Goal: Book appointment/travel/reservation

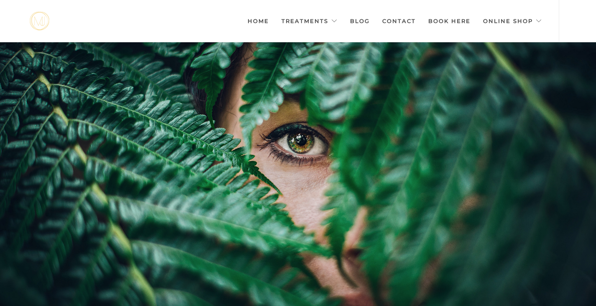
drag, startPoint x: 0, startPoint y: 0, endPoint x: 300, endPoint y: 151, distance: 335.7
click at [300, 151] on div at bounding box center [298, 195] width 596 height 306
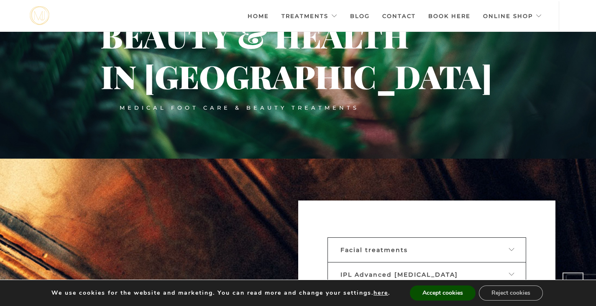
scroll to position [151, 0]
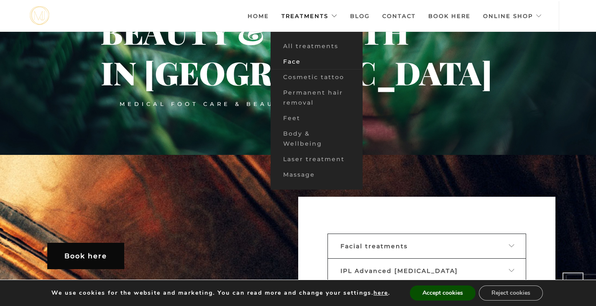
click at [298, 61] on font "Face" at bounding box center [292, 62] width 18 height 8
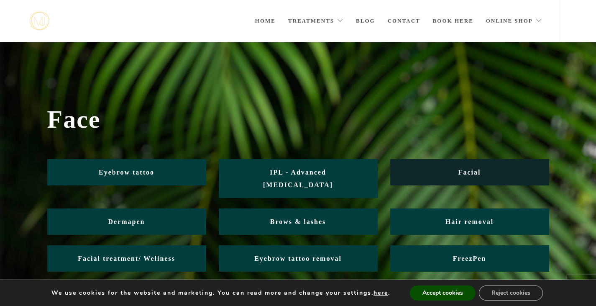
click at [474, 172] on font "Facial" at bounding box center [470, 172] width 23 height 7
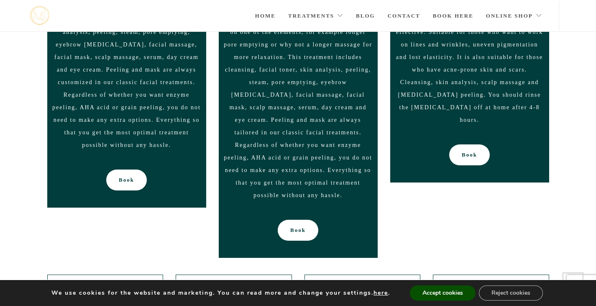
scroll to position [821, 0]
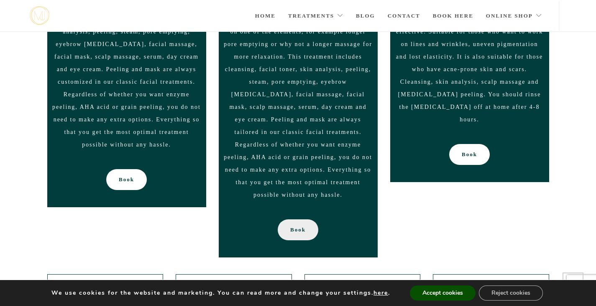
click at [299, 219] on font "Book" at bounding box center [297, 229] width 15 height 21
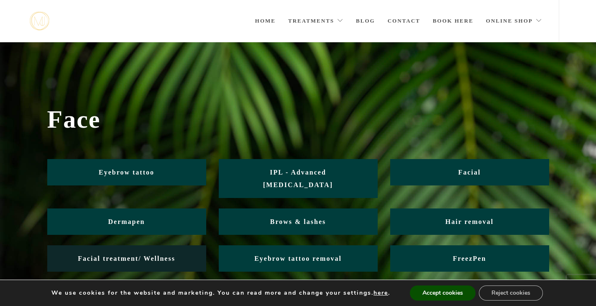
click at [145, 245] on link "Facial treatment/ Wellness" at bounding box center [126, 258] width 159 height 26
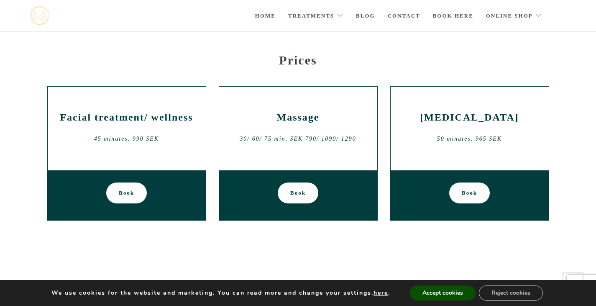
scroll to position [285, 0]
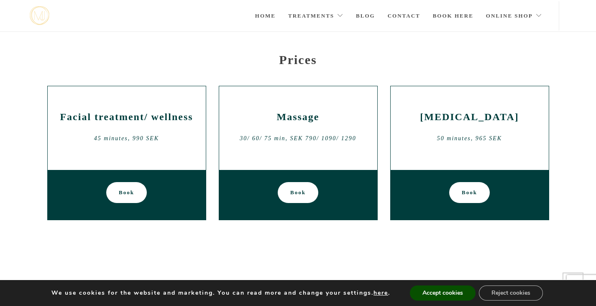
click at [121, 182] on font "Book" at bounding box center [126, 192] width 15 height 21
